Goal: Check status: Check status

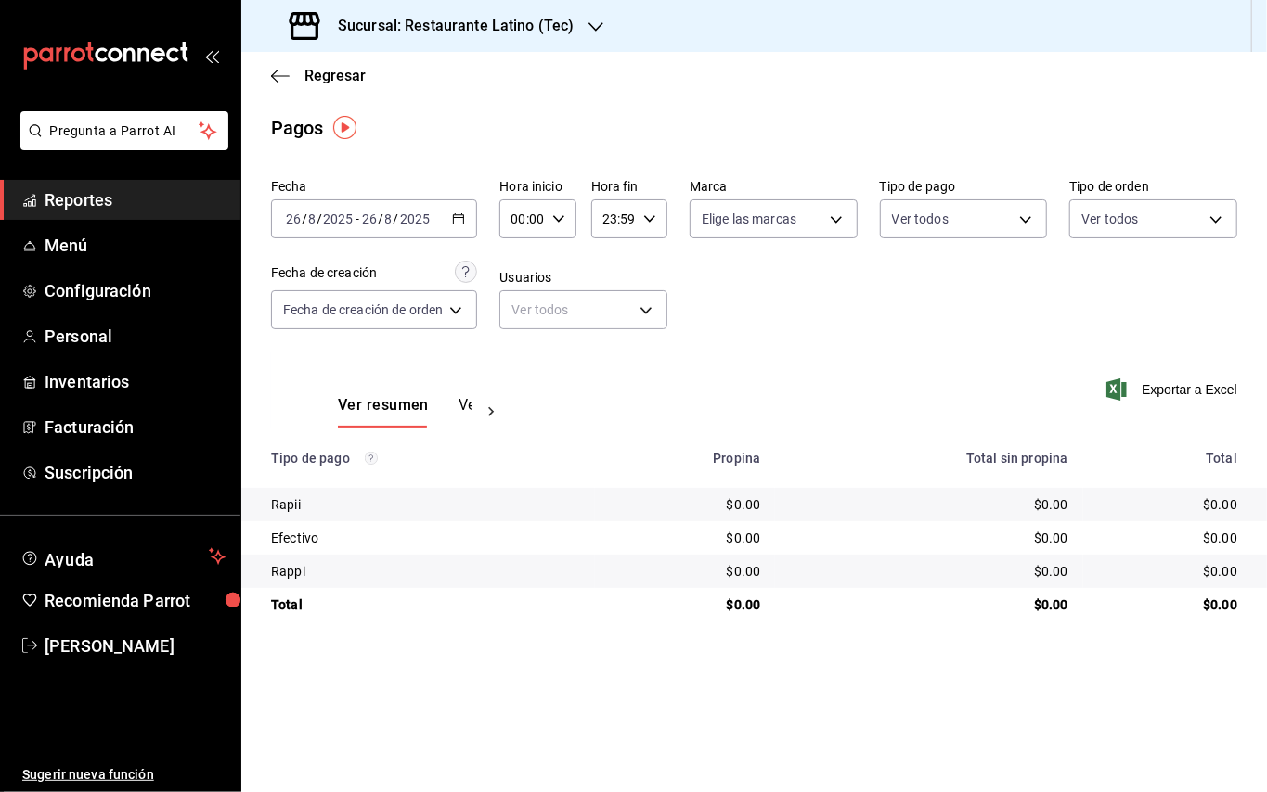
click at [465, 235] on div "[DATE] [DATE] - [DATE] [DATE]" at bounding box center [374, 219] width 206 height 39
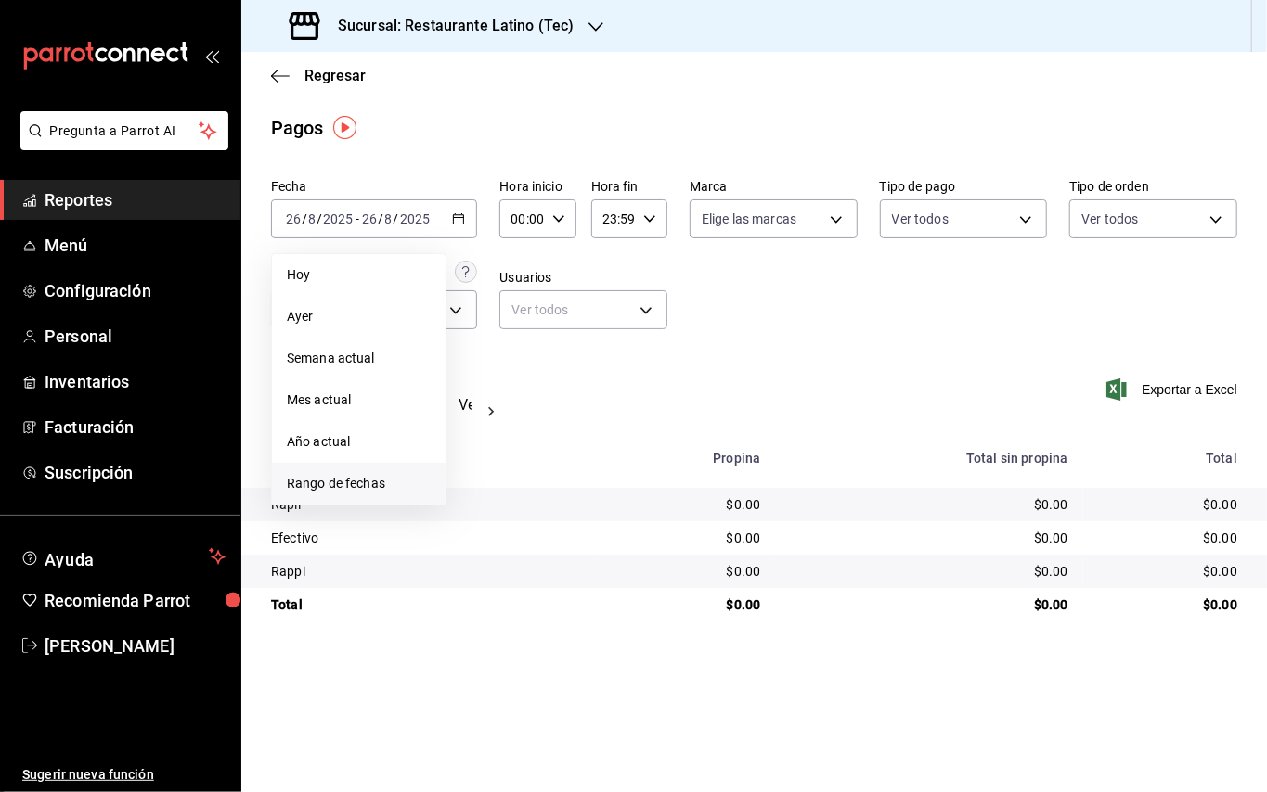
click at [379, 480] on span "Rango de fechas" at bounding box center [359, 483] width 144 height 19
click at [647, 387] on abbr "9" at bounding box center [649, 383] width 6 height 13
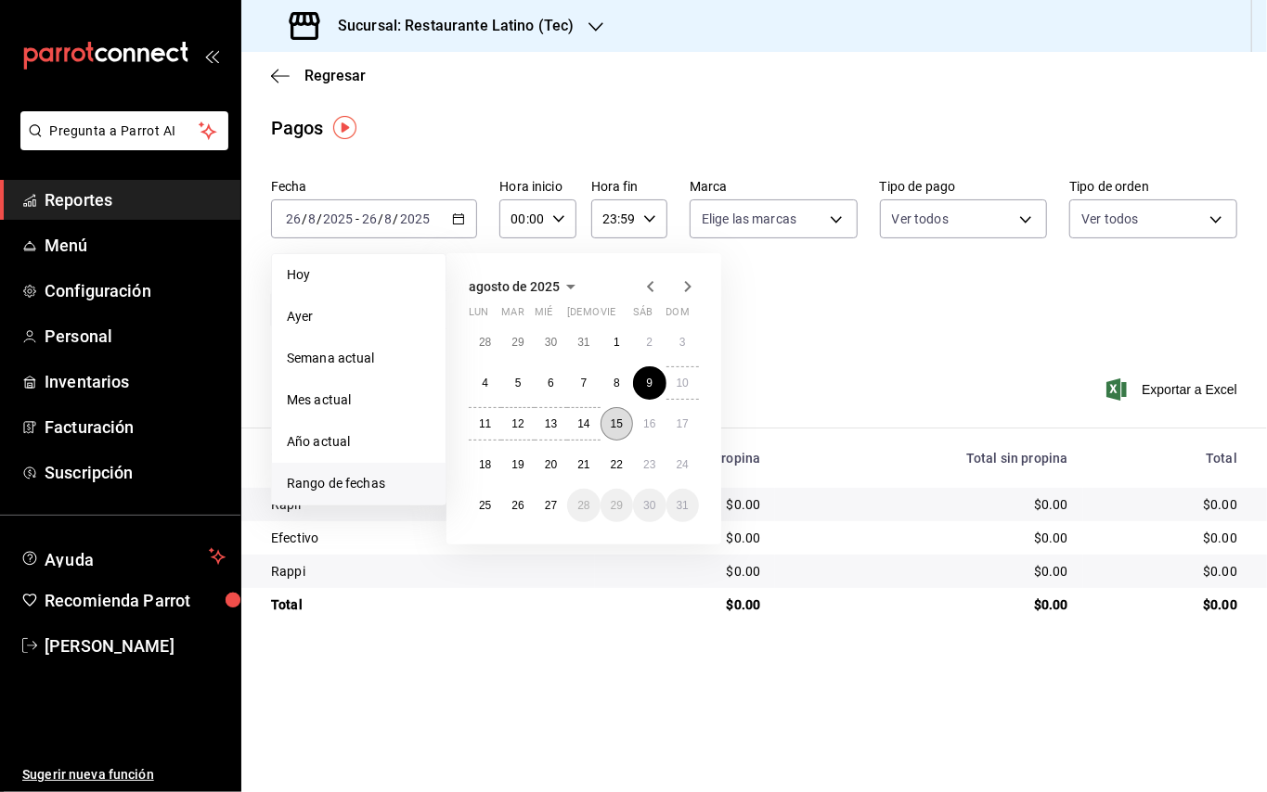
click at [621, 424] on abbr "15" at bounding box center [617, 424] width 12 height 13
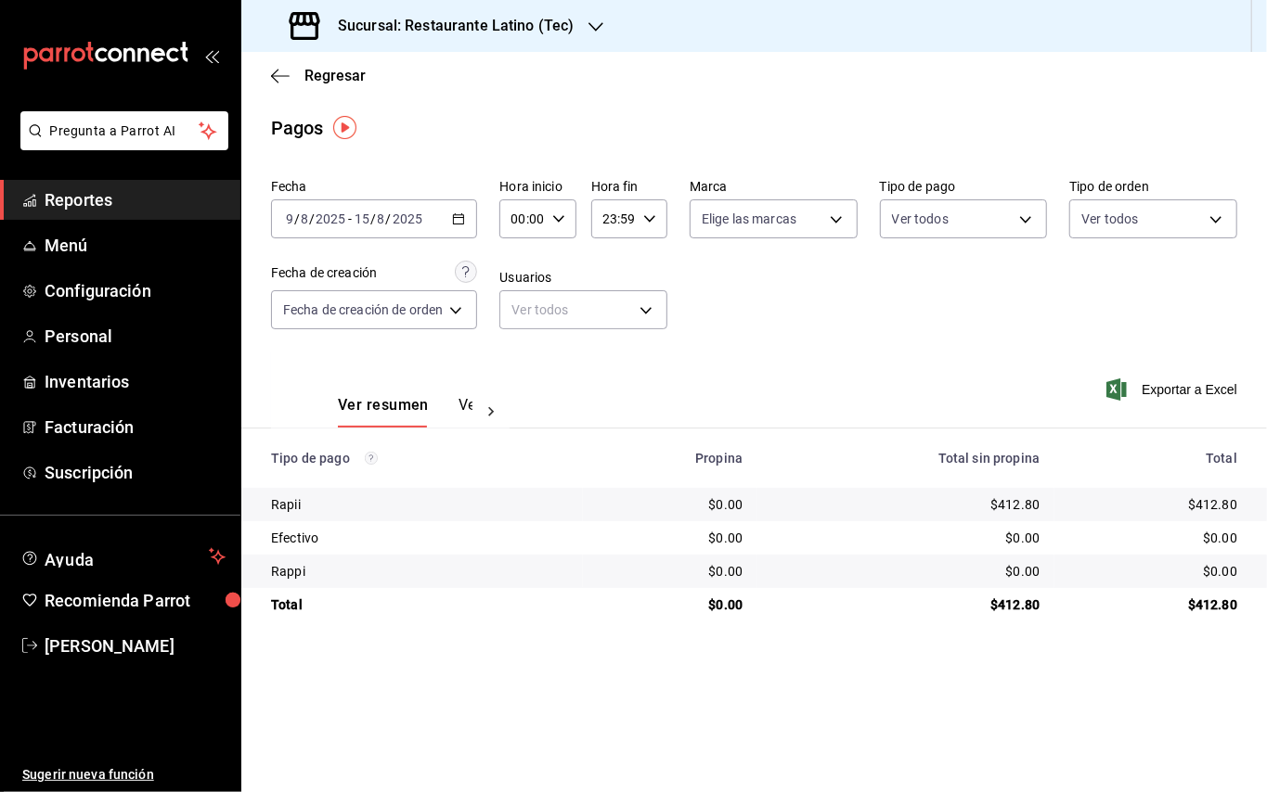
click at [566, 27] on h3 "Sucursal: Restaurante Latino (Tec)" at bounding box center [448, 26] width 251 height 22
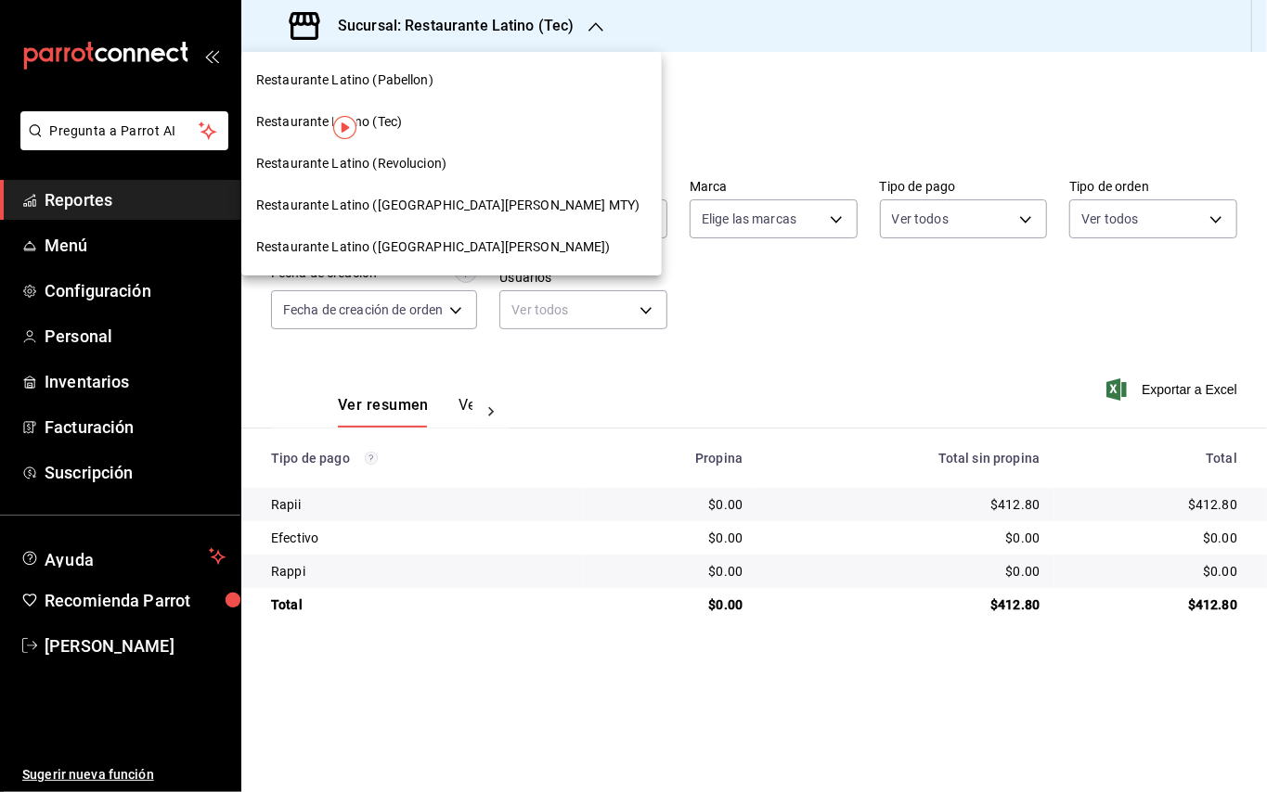
click at [566, 27] on div at bounding box center [633, 396] width 1267 height 792
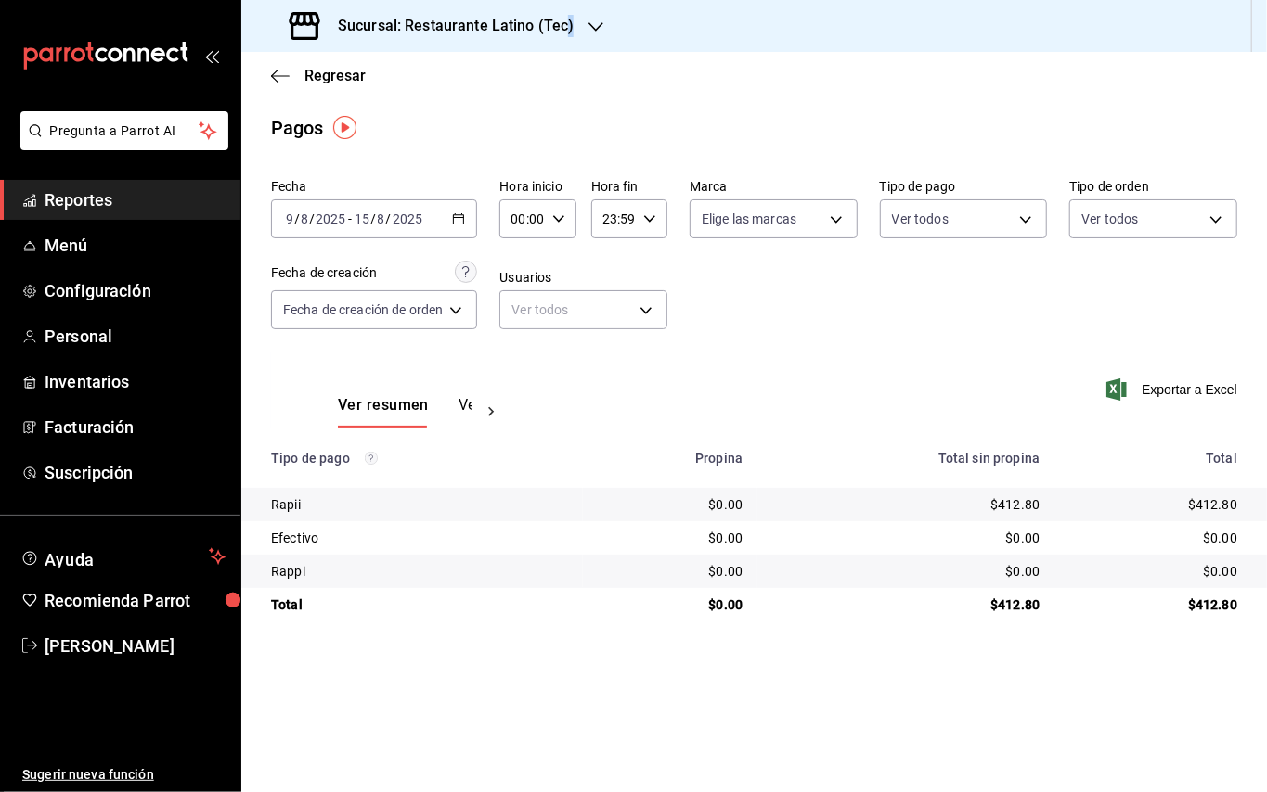
click at [566, 27] on h3 "Sucursal: Restaurante Latino (Tec)" at bounding box center [448, 26] width 251 height 22
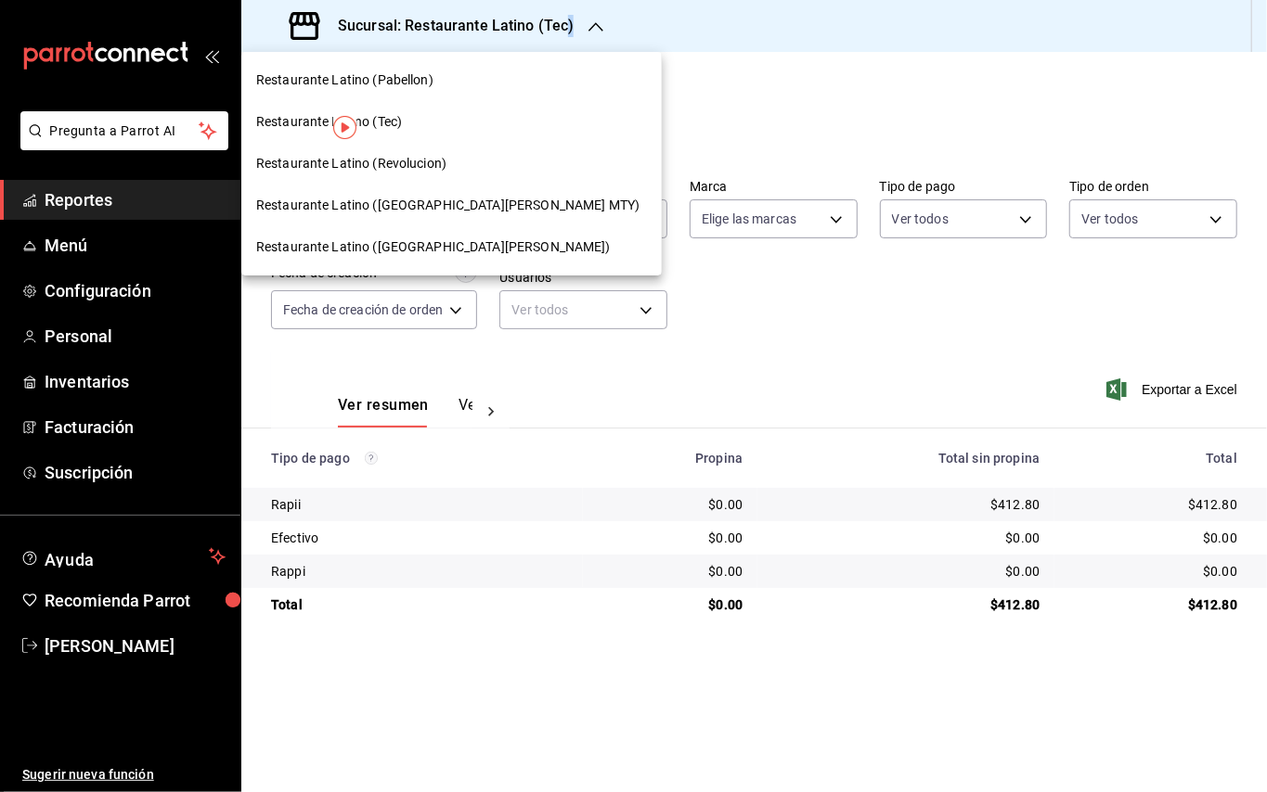
click at [444, 171] on div "Restaurante Latino (Revolucion)" at bounding box center [451, 163] width 391 height 19
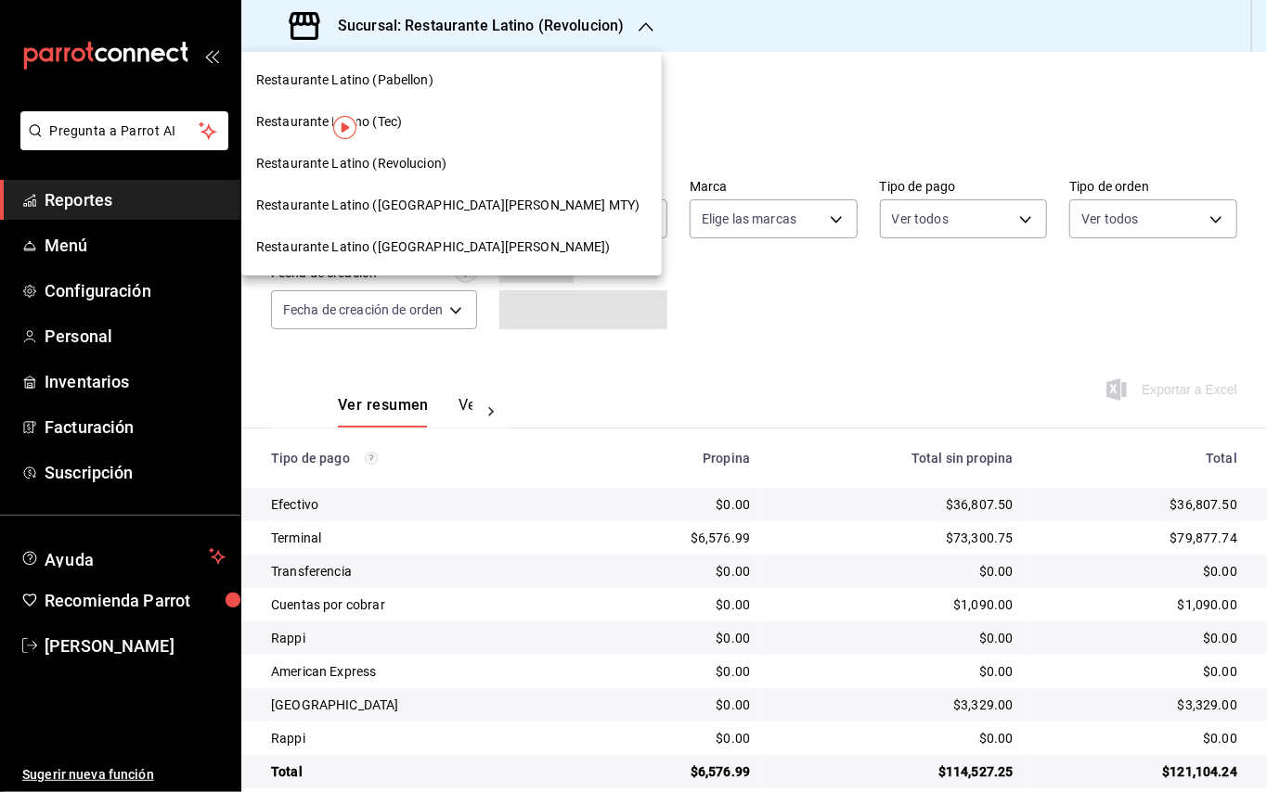
click at [466, 202] on span "Restaurante Latino ([GEOGRAPHIC_DATA][PERSON_NAME] MTY)" at bounding box center [447, 205] width 383 height 19
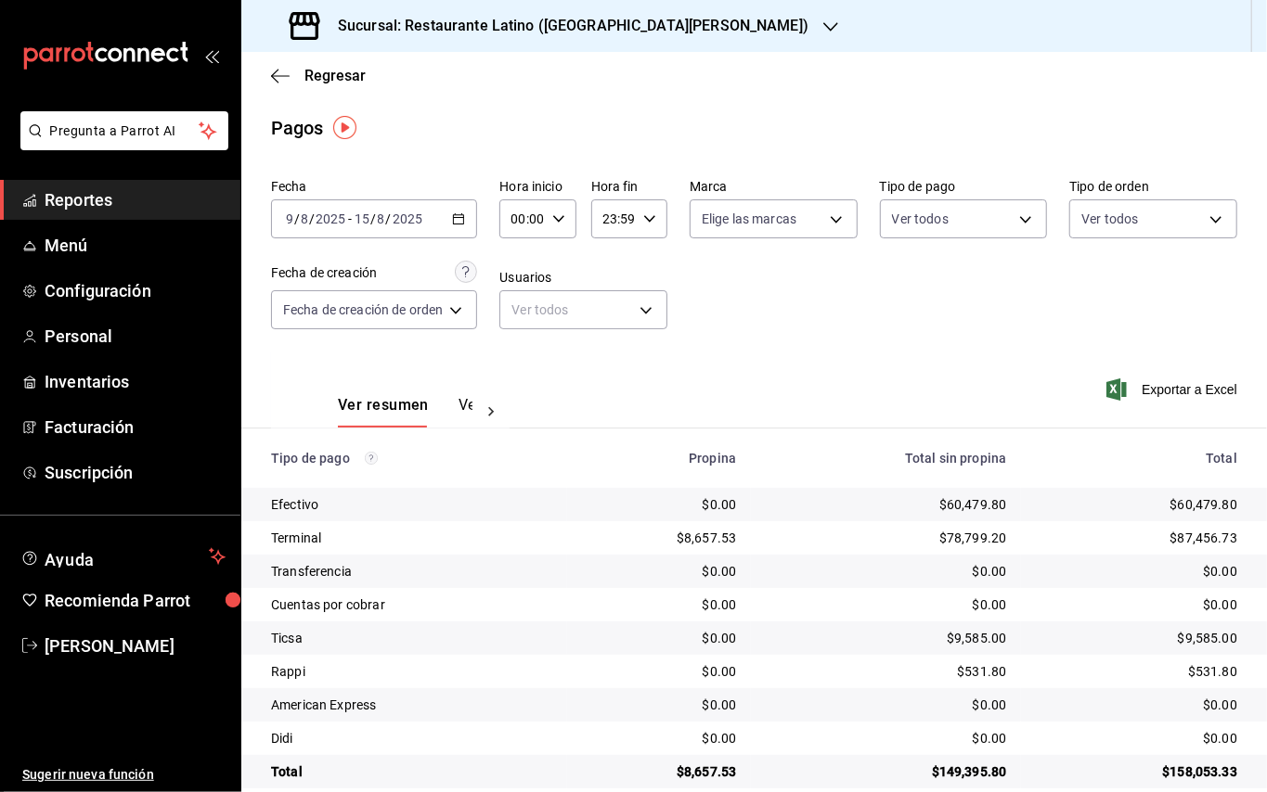
click at [509, 39] on div "Sucursal: Restaurante Latino ([GEOGRAPHIC_DATA][PERSON_NAME])" at bounding box center [550, 26] width 589 height 52
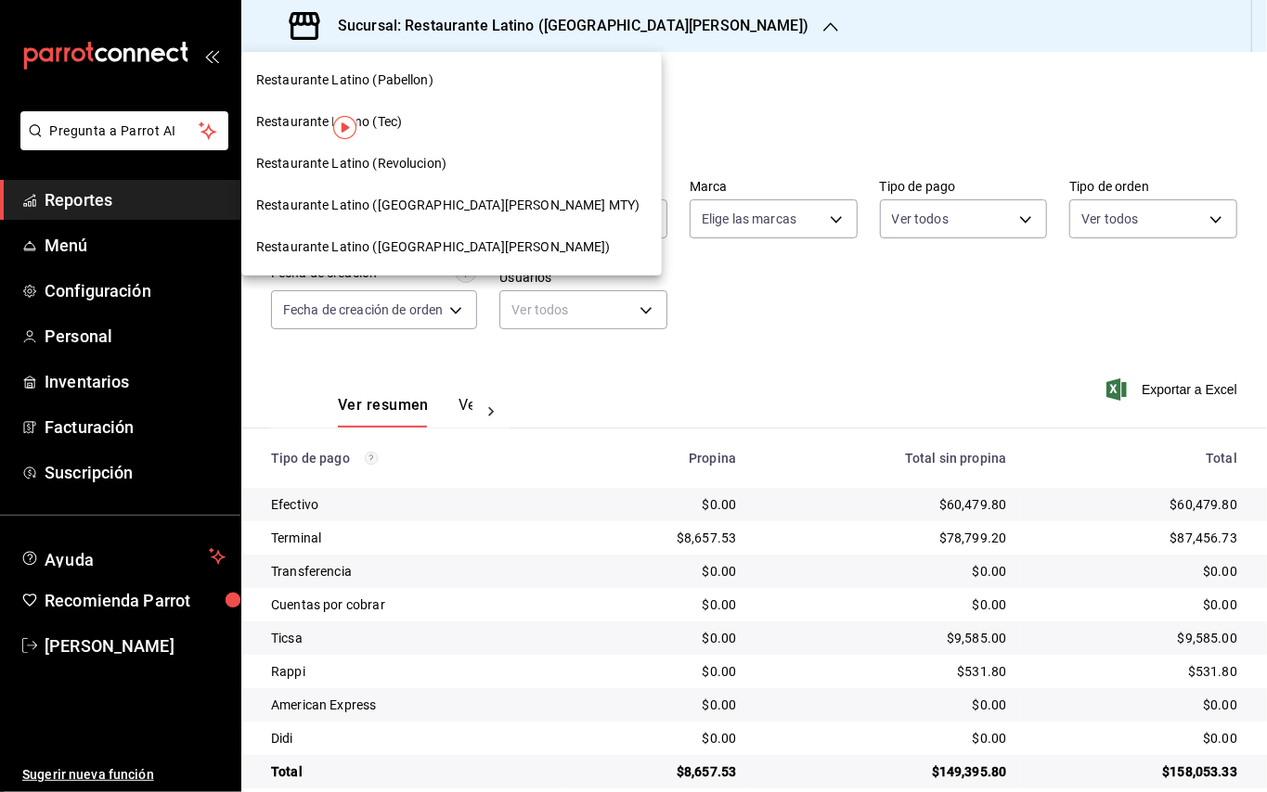
click at [429, 241] on span "Restaurante Latino ([GEOGRAPHIC_DATA][PERSON_NAME])" at bounding box center [433, 247] width 354 height 19
